Goal: Transaction & Acquisition: Purchase product/service

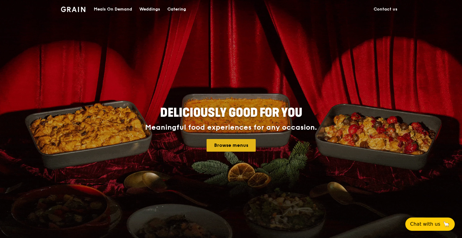
click at [232, 144] on link "Browse menus" at bounding box center [230, 145] width 49 height 13
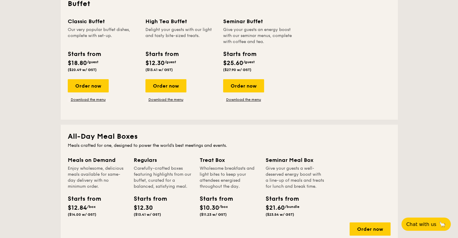
scroll to position [331, 0]
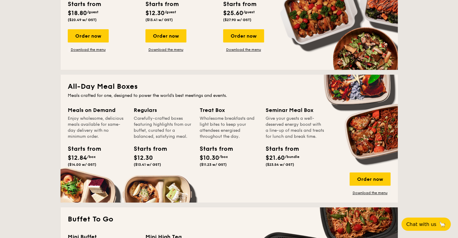
click at [383, 193] on link "Download the menu" at bounding box center [370, 193] width 41 height 5
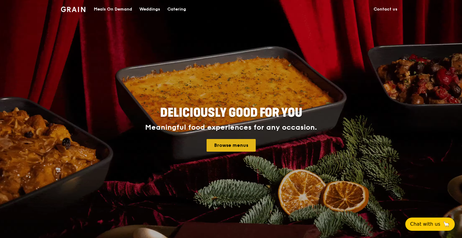
click at [238, 144] on link "Browse menus" at bounding box center [230, 145] width 49 height 13
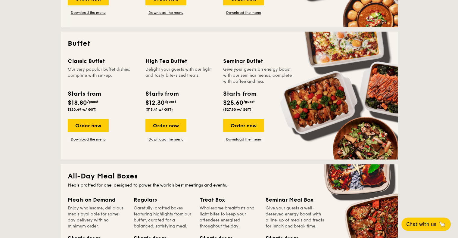
scroll to position [331, 0]
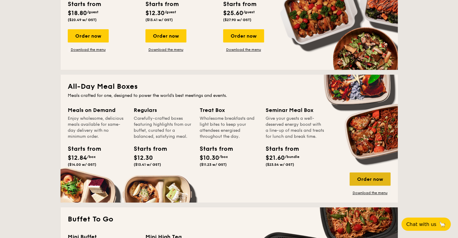
click at [375, 180] on div "Order now" at bounding box center [370, 179] width 41 height 13
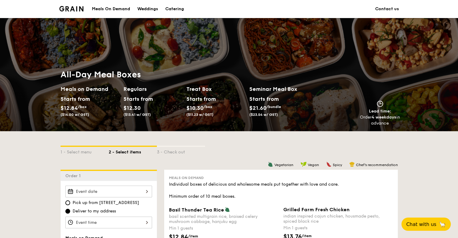
scroll to position [90, 0]
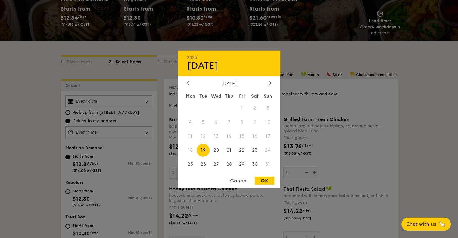
click at [133, 101] on div "2025 Aug 19 August 2025 Mon Tue Wed Thu Fri Sat Sun 1 2 3 4 5 6 7 8 9 10 11 12 …" at bounding box center [108, 102] width 87 height 12
click at [269, 83] on icon at bounding box center [270, 83] width 2 height 4
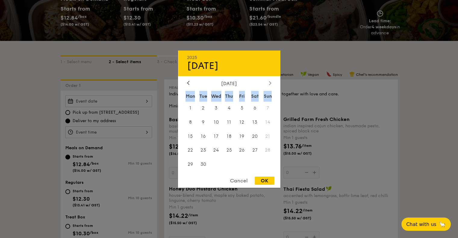
click at [269, 83] on icon at bounding box center [270, 83] width 2 height 4
click at [257, 121] on span "8" at bounding box center [255, 122] width 13 height 13
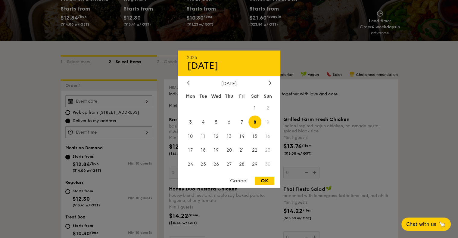
click at [263, 182] on div "OK" at bounding box center [265, 181] width 20 height 8
type input "Nov 08, 2025"
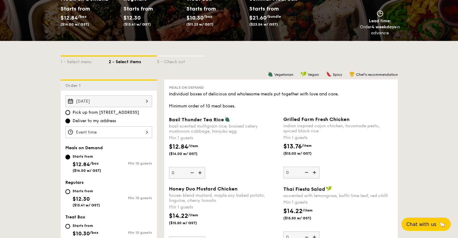
click at [136, 132] on div at bounding box center [108, 133] width 87 height 12
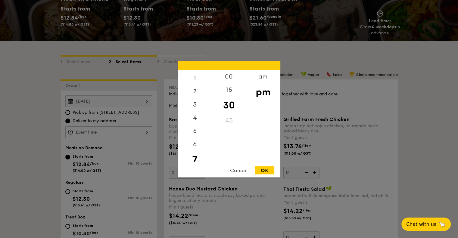
scroll to position [0, 0]
click at [196, 78] on div "12" at bounding box center [195, 78] width 34 height 17
click at [230, 92] on div "15" at bounding box center [229, 91] width 34 height 17
click at [264, 171] on div "OK" at bounding box center [265, 170] width 20 height 8
type input "12:15PM"
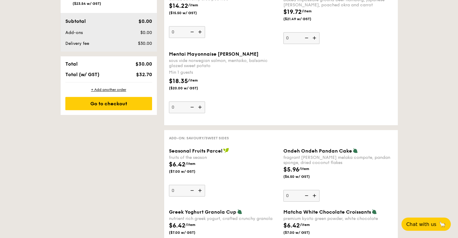
scroll to position [211, 0]
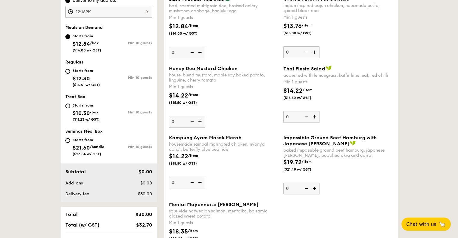
click at [70, 72] on div "Starts from $12.30 ($13.41 w/ GST)" at bounding box center [86, 77] width 43 height 20
click at [70, 72] on input "Starts from $12.30 ($13.41 w/ GST) Min 10 guests" at bounding box center [67, 71] width 5 height 5
radio input "true"
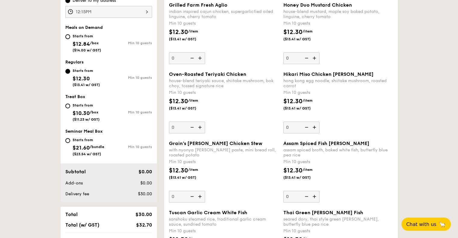
click at [71, 106] on div "Starts from $10.30 /box ($11.23 w/ GST)" at bounding box center [86, 112] width 43 height 20
click at [70, 106] on input "Starts from $10.30 /box ($11.23 w/ GST) Min 10 guests" at bounding box center [67, 106] width 5 height 5
radio input "true"
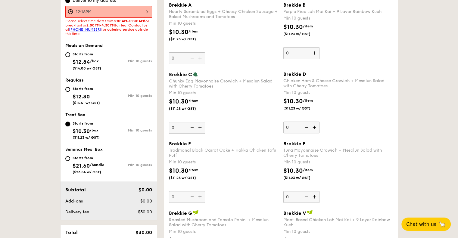
scroll to position [181, 0]
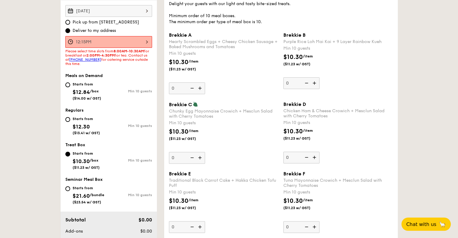
click at [88, 181] on span "Seminar Meal Box" at bounding box center [83, 179] width 37 height 5
click at [77, 187] on div "Starts from" at bounding box center [89, 188] width 32 height 5
click at [70, 187] on input "Starts from $21.60 /bundle ($23.54 w/ GST) Min 10 guests" at bounding box center [67, 188] width 5 height 5
radio input "true"
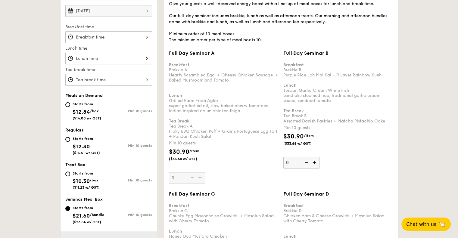
click at [82, 137] on div "Starts from" at bounding box center [86, 138] width 27 height 5
click at [70, 137] on input "Starts from $12.30 ($13.41 w/ GST) Min 10 guests" at bounding box center [67, 139] width 5 height 5
radio input "true"
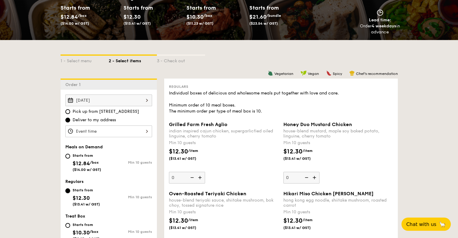
scroll to position [90, 0]
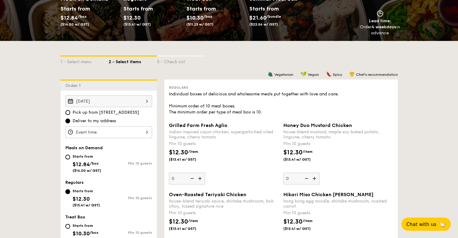
click at [77, 217] on span "Treat Box" at bounding box center [75, 217] width 20 height 5
click at [70, 224] on div "Starts from $10.30 /box ($11.23 w/ GST)" at bounding box center [86, 232] width 43 height 20
click at [70, 224] on input "Starts from $10.30 /box ($11.23 w/ GST) Min 10 guests" at bounding box center [67, 226] width 5 height 5
radio input "true"
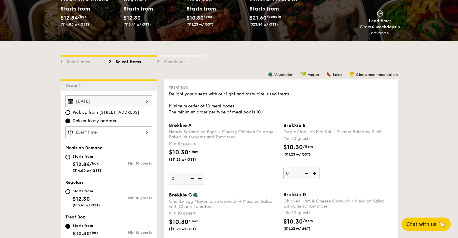
click at [121, 133] on div at bounding box center [108, 133] width 87 height 12
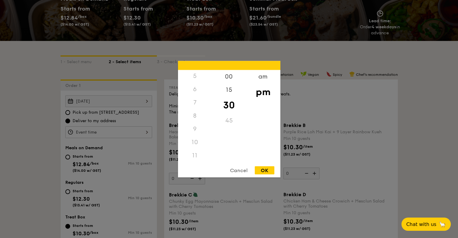
scroll to position [71, 0]
click at [264, 79] on div "am" at bounding box center [263, 78] width 34 height 17
click at [200, 155] on div "11" at bounding box center [195, 157] width 34 height 17
click at [228, 105] on div "30" at bounding box center [229, 104] width 34 height 17
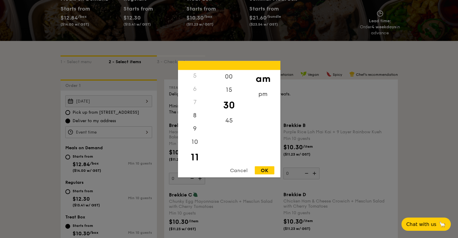
click at [262, 170] on div "OK" at bounding box center [265, 170] width 20 height 8
type input "11:30AM"
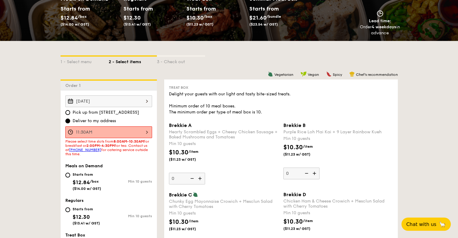
scroll to position [151, 0]
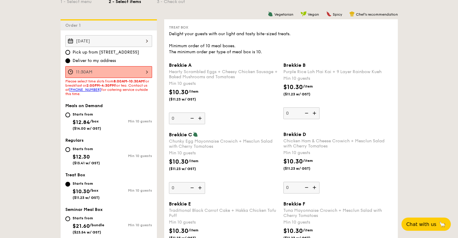
click at [85, 149] on div "Starts from" at bounding box center [86, 149] width 27 height 5
click at [70, 149] on input "Starts from $12.30 ($13.41 w/ GST) Min 10 guests" at bounding box center [67, 149] width 5 height 5
radio input "true"
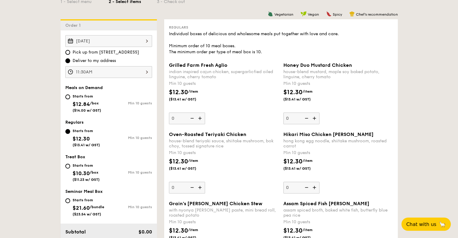
drag, startPoint x: 102, startPoint y: 87, endPoint x: 66, endPoint y: 86, distance: 35.6
click at [66, 86] on span "Meals on Demand" at bounding box center [83, 87] width 37 height 5
copy span "Meals on Demand"
drag, startPoint x: 86, startPoint y: 122, endPoint x: 63, endPoint y: 122, distance: 23.5
click at [63, 122] on div "Meals on Demand Starts from $12.84 /box ($14.00 w/ GST) Min 10 guests Regulars …" at bounding box center [109, 153] width 96 height 137
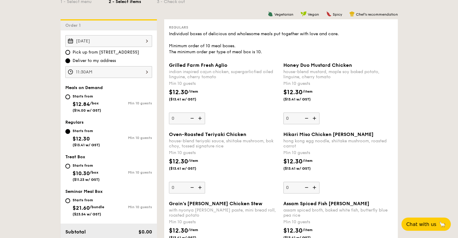
copy span "Regulars"
click at [108, 72] on div "11:30AM" at bounding box center [108, 72] width 87 height 12
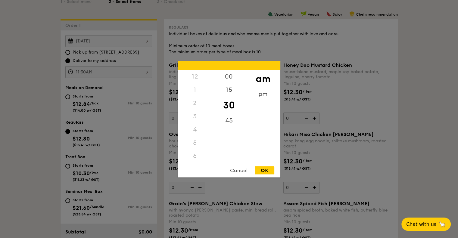
scroll to position [71, 0]
click at [258, 96] on div "pm" at bounding box center [263, 95] width 34 height 17
click at [198, 108] on div "2" at bounding box center [195, 104] width 34 height 17
click at [235, 80] on div "00" at bounding box center [229, 78] width 34 height 17
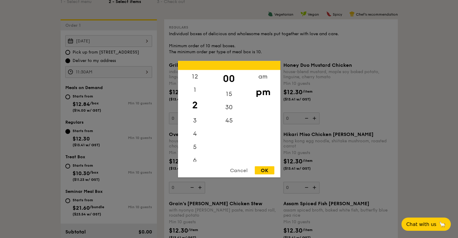
click at [266, 168] on div "OK" at bounding box center [265, 170] width 20 height 8
type input "2:00PM"
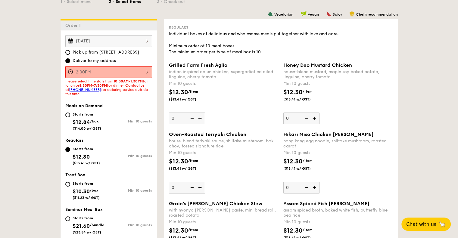
click at [74, 115] on div "Starts from" at bounding box center [87, 114] width 29 height 5
click at [70, 115] on input "Starts from $12.84 /box ($14.00 w/ GST) Min 10 guests" at bounding box center [67, 115] width 5 height 5
radio input "true"
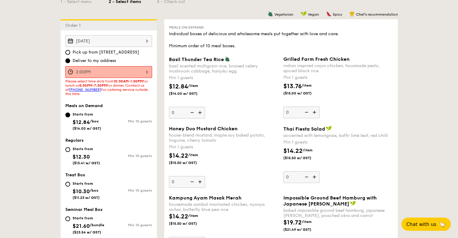
click at [81, 183] on div "Starts from" at bounding box center [86, 183] width 27 height 5
click at [70, 183] on input "Starts from $10.30 /box ($11.23 w/ GST) Min 10 guests" at bounding box center [67, 184] width 5 height 5
radio input "true"
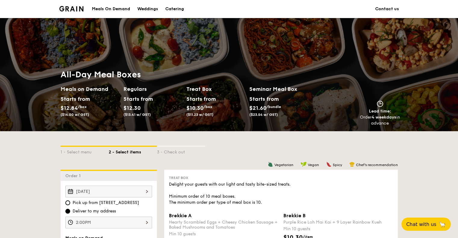
click at [115, 10] on div "Meals On Demand" at bounding box center [111, 9] width 38 height 18
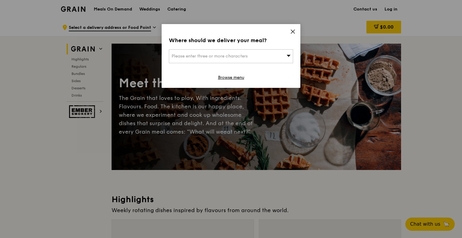
click at [292, 31] on icon at bounding box center [292, 31] width 5 height 5
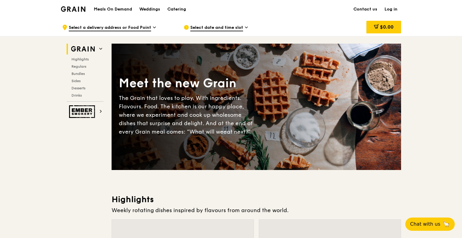
click at [80, 9] on img at bounding box center [73, 8] width 24 height 5
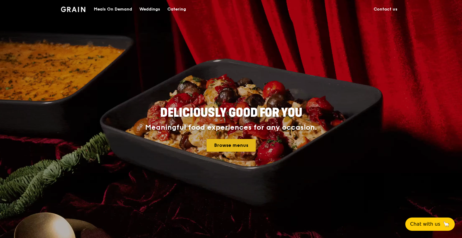
click at [227, 141] on link "Browse menus" at bounding box center [230, 145] width 49 height 13
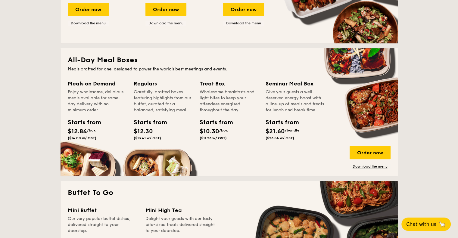
scroll to position [362, 0]
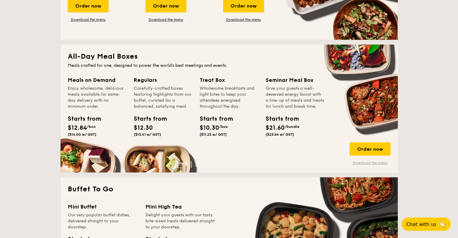
click at [374, 161] on link "Download the menu" at bounding box center [370, 163] width 41 height 5
click at [426, 225] on span "Chat with us" at bounding box center [422, 224] width 32 height 6
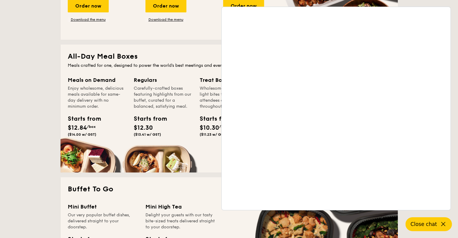
drag, startPoint x: 20, startPoint y: 76, endPoint x: 27, endPoint y: 74, distance: 6.5
click at [57, 72] on div "National Day The best of local cuisine with a modern twist, perfect for indulgi…" at bounding box center [229, 171] width 347 height 785
click at [89, 68] on div "Meals crafted for one, designed to power the world's best meetings and events." at bounding box center [229, 66] width 323 height 6
drag, startPoint x: 70, startPoint y: 55, endPoint x: 157, endPoint y: 54, distance: 87.1
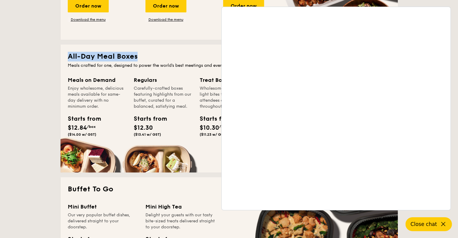
click at [157, 54] on h2 "All-Day Meal Boxes" at bounding box center [229, 57] width 323 height 10
copy h2 "All-Day Meal Boxes"
